Goal: Task Accomplishment & Management: Use online tool/utility

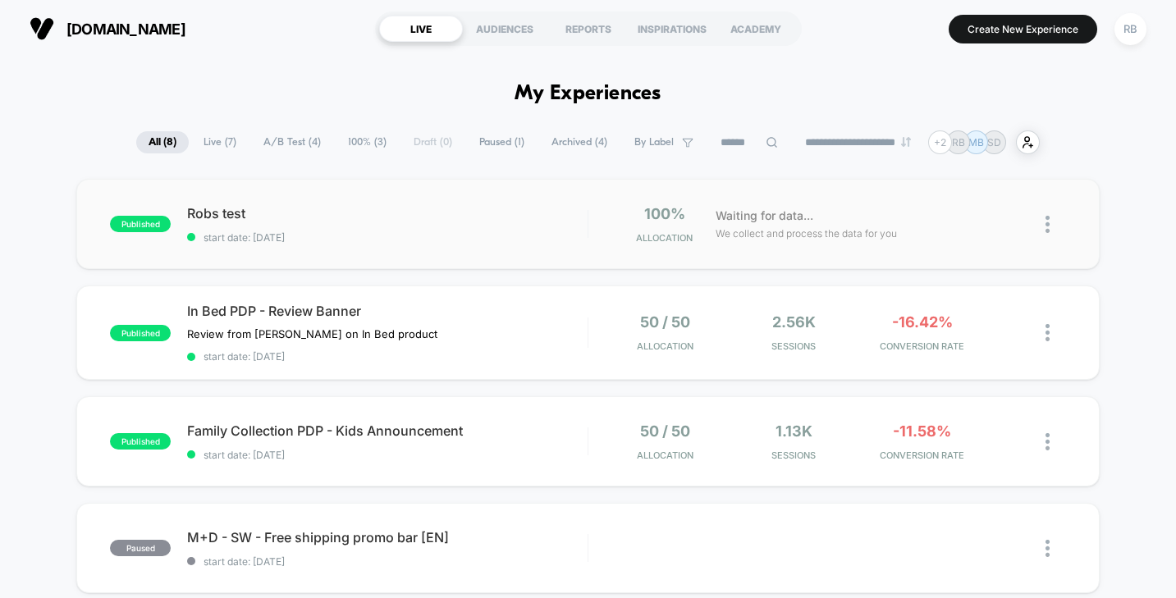
click at [382, 206] on span "Robs test" at bounding box center [387, 213] width 400 height 16
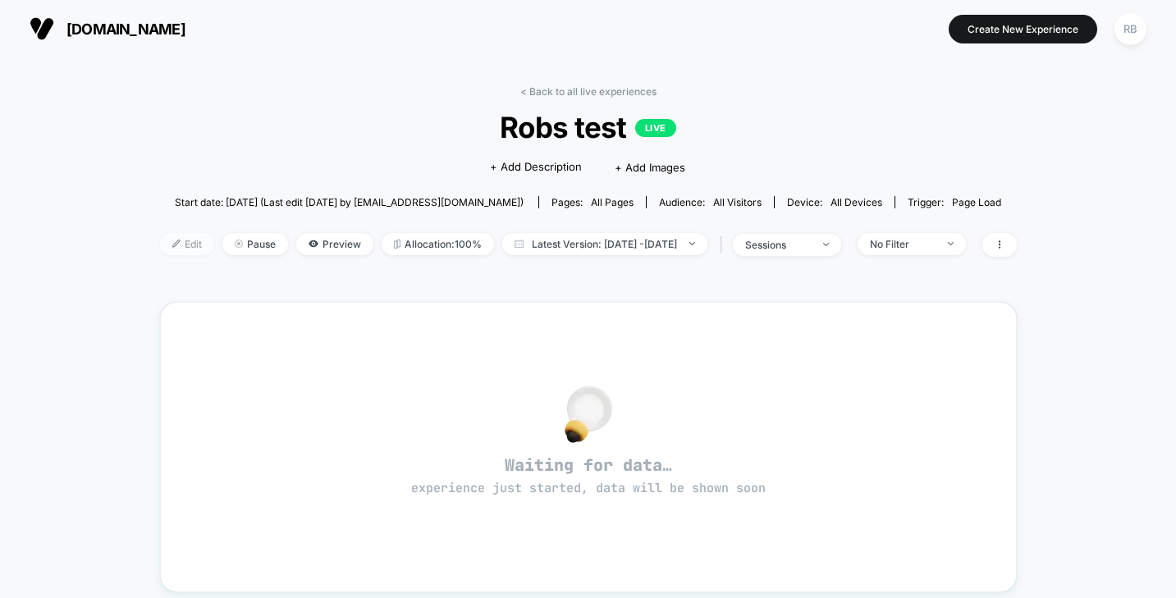
click at [160, 240] on span "Edit" at bounding box center [187, 244] width 54 height 22
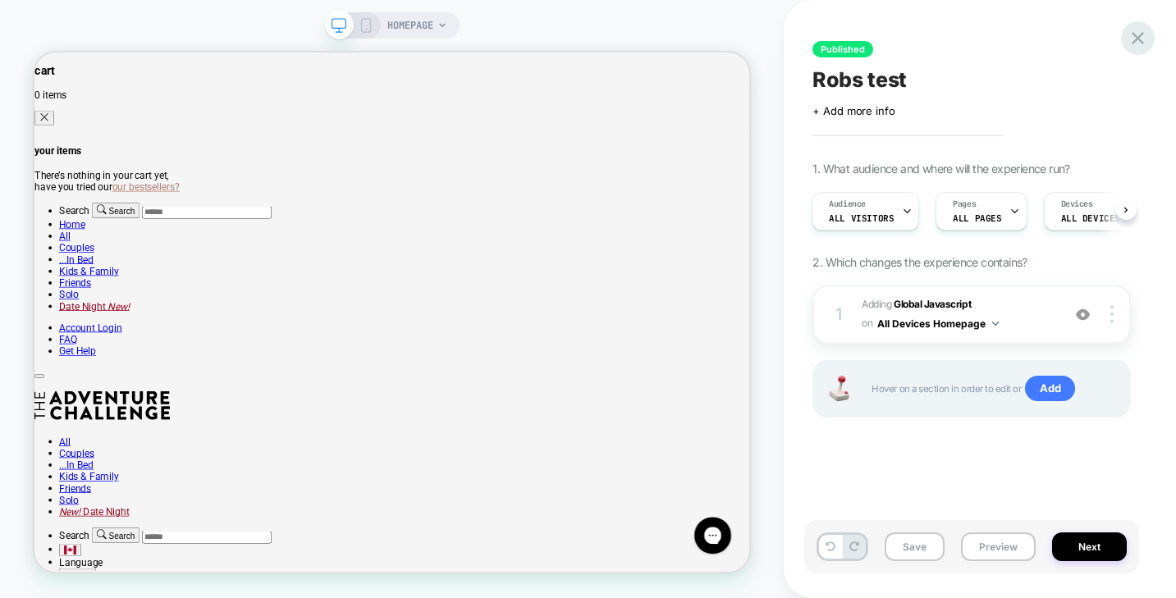
click at [1140, 30] on icon at bounding box center [1138, 38] width 22 height 22
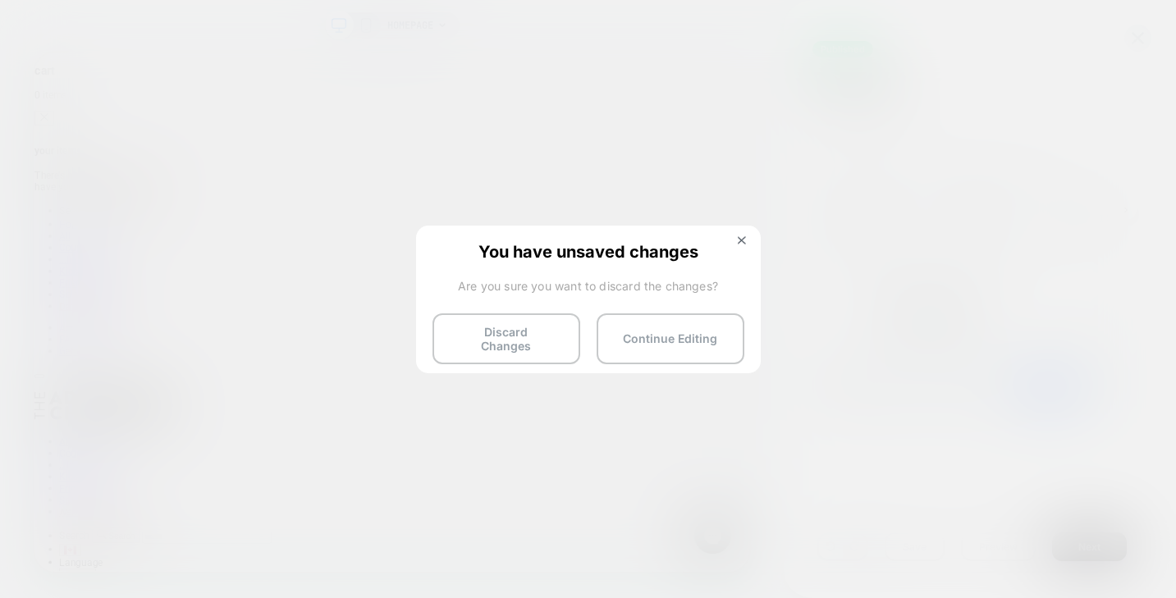
click at [521, 354] on div "You have unsaved changes Are you sure you want to discard the changes? Discard …" at bounding box center [588, 298] width 345 height 145
click at [521, 343] on button "Discard Changes" at bounding box center [506, 338] width 148 height 51
